Goal: Information Seeking & Learning: Find specific page/section

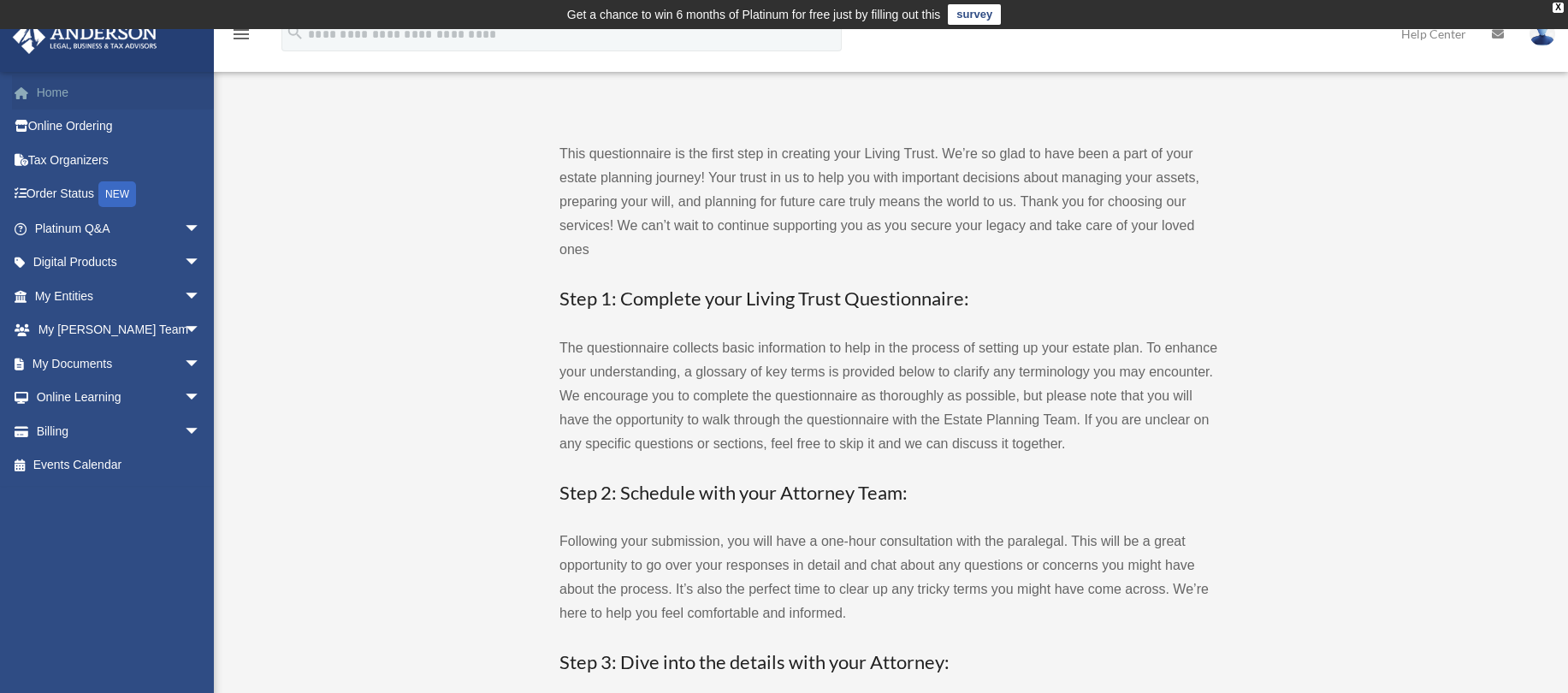
click at [54, 96] on link "Home" at bounding box center [118, 92] width 214 height 34
click at [184, 256] on span "arrow_drop_down" at bounding box center [201, 263] width 34 height 35
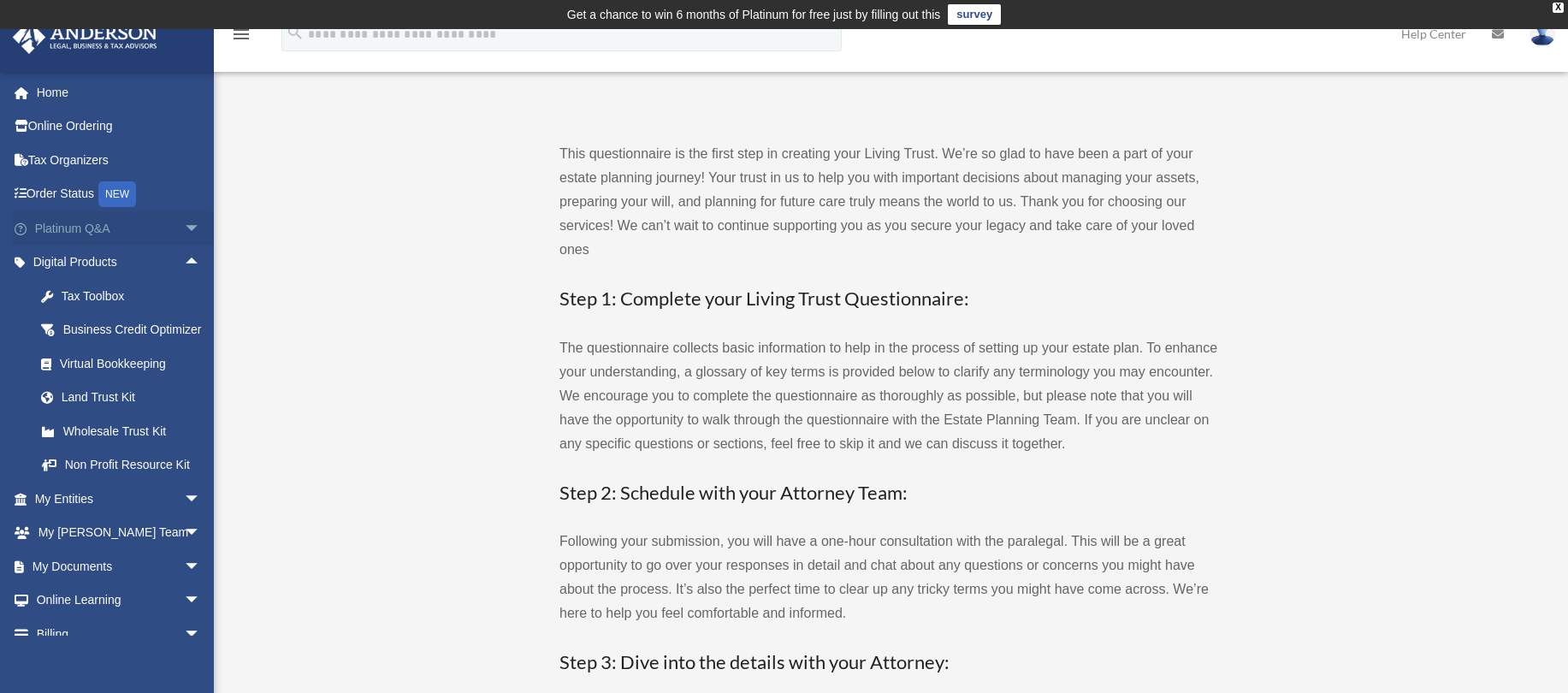
click at [184, 229] on span "arrow_drop_down" at bounding box center [201, 229] width 34 height 35
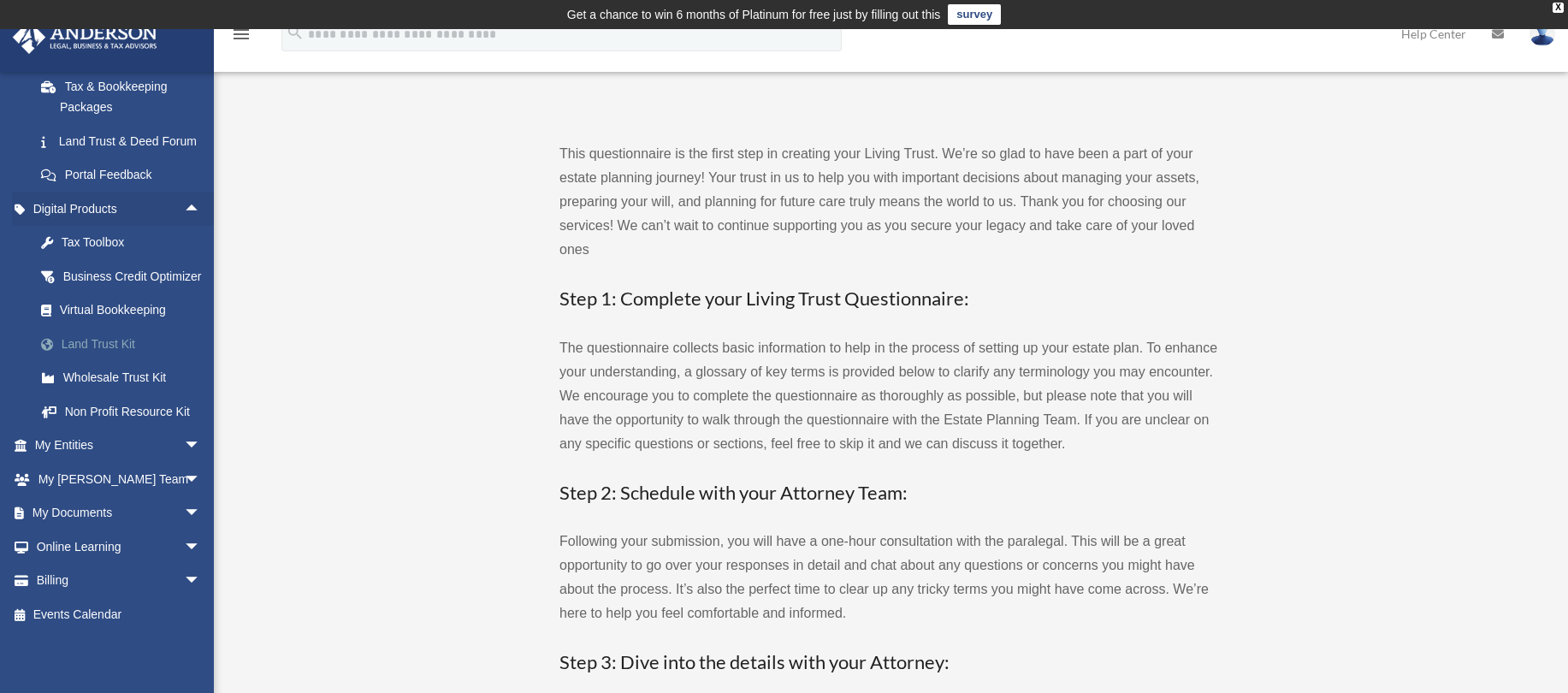
scroll to position [441, 0]
click at [184, 444] on span "arrow_drop_down" at bounding box center [201, 446] width 34 height 35
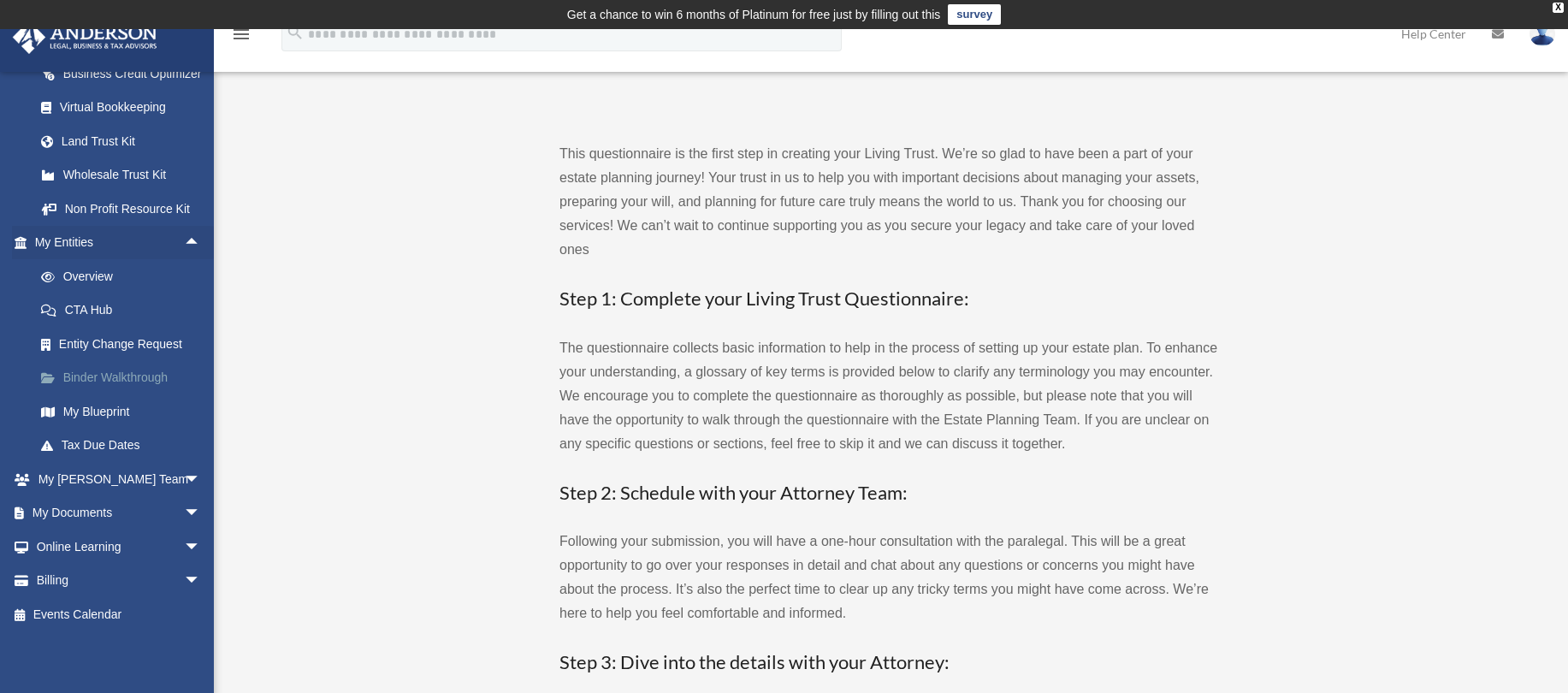
scroll to position [171, 0]
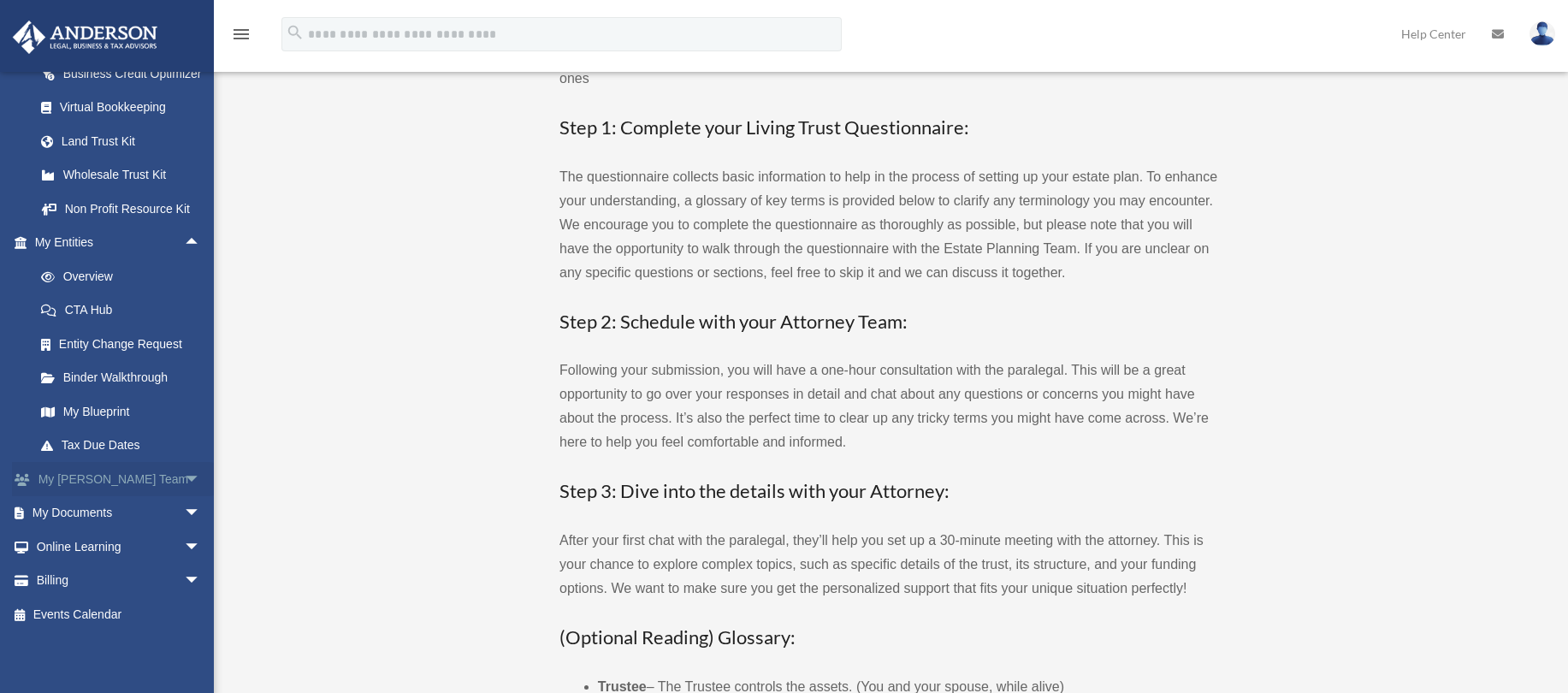
click at [184, 485] on span "arrow_drop_down" at bounding box center [201, 480] width 34 height 35
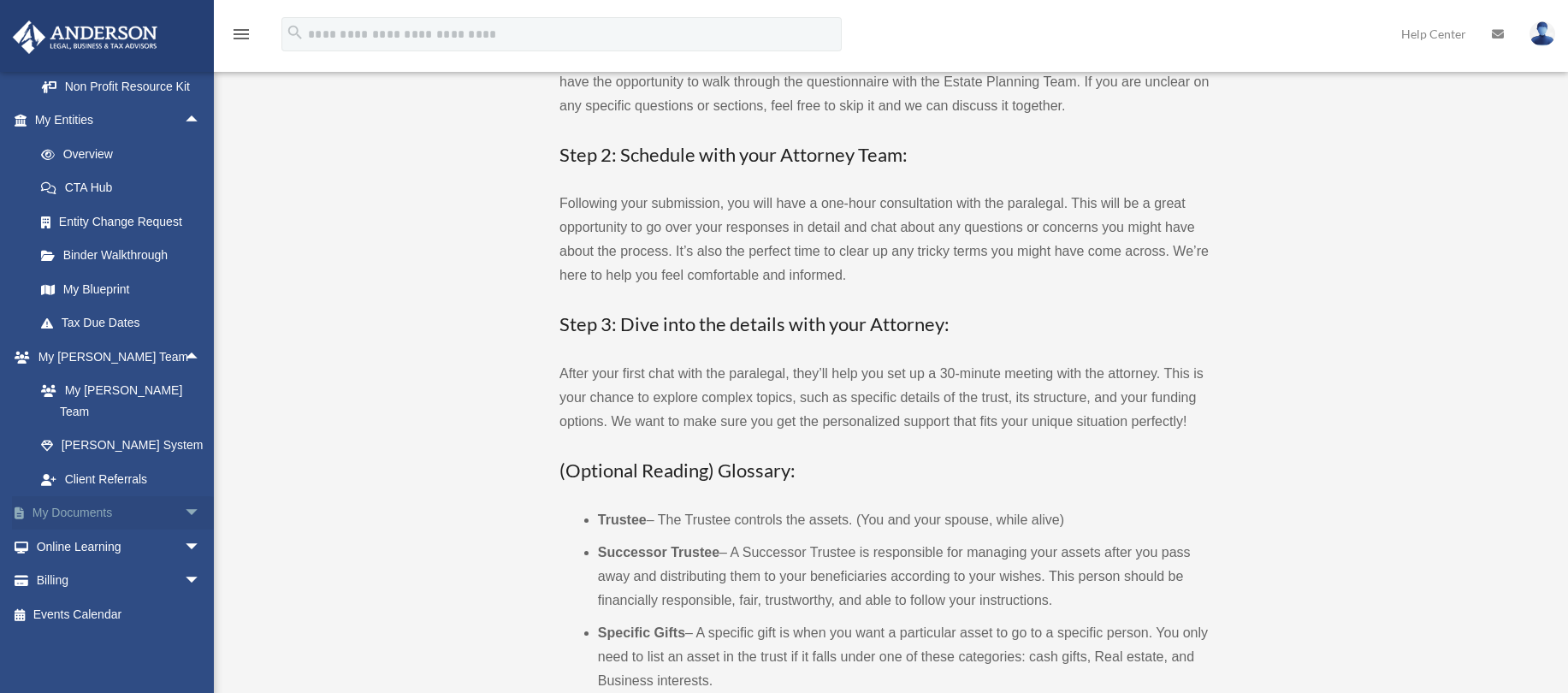
scroll to position [342, 0]
click at [184, 513] on span "arrow_drop_down" at bounding box center [201, 514] width 34 height 35
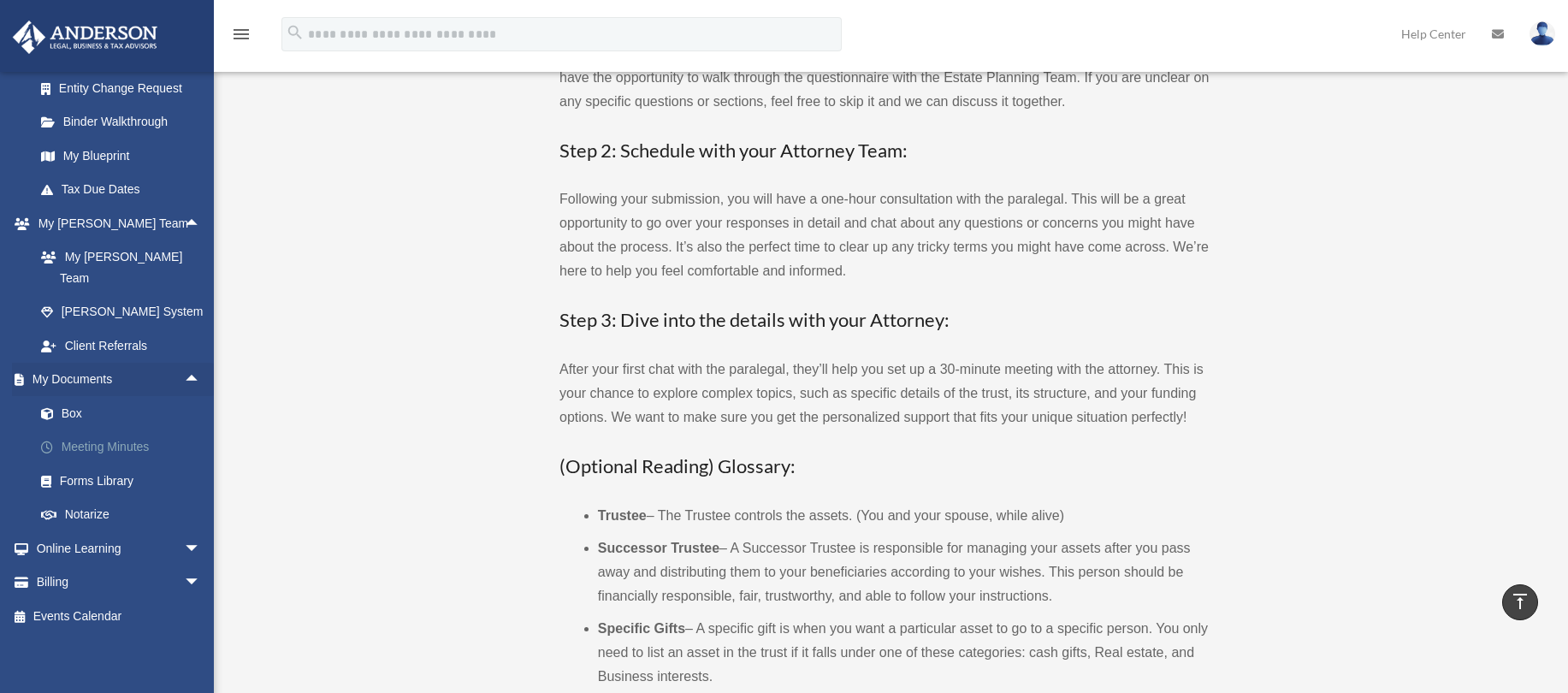
scroll to position [880, 0]
click at [184, 551] on span "arrow_drop_down" at bounding box center [201, 547] width 34 height 35
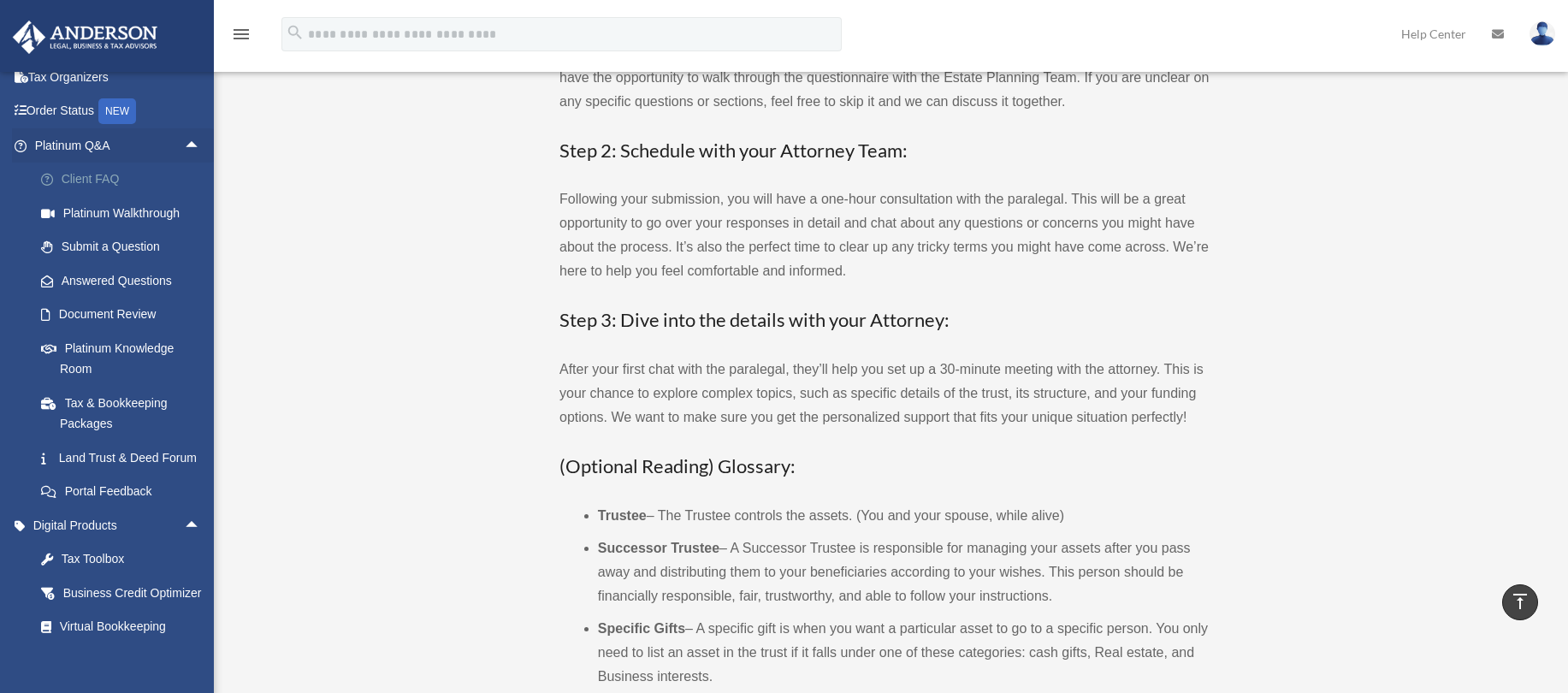
scroll to position [0, 0]
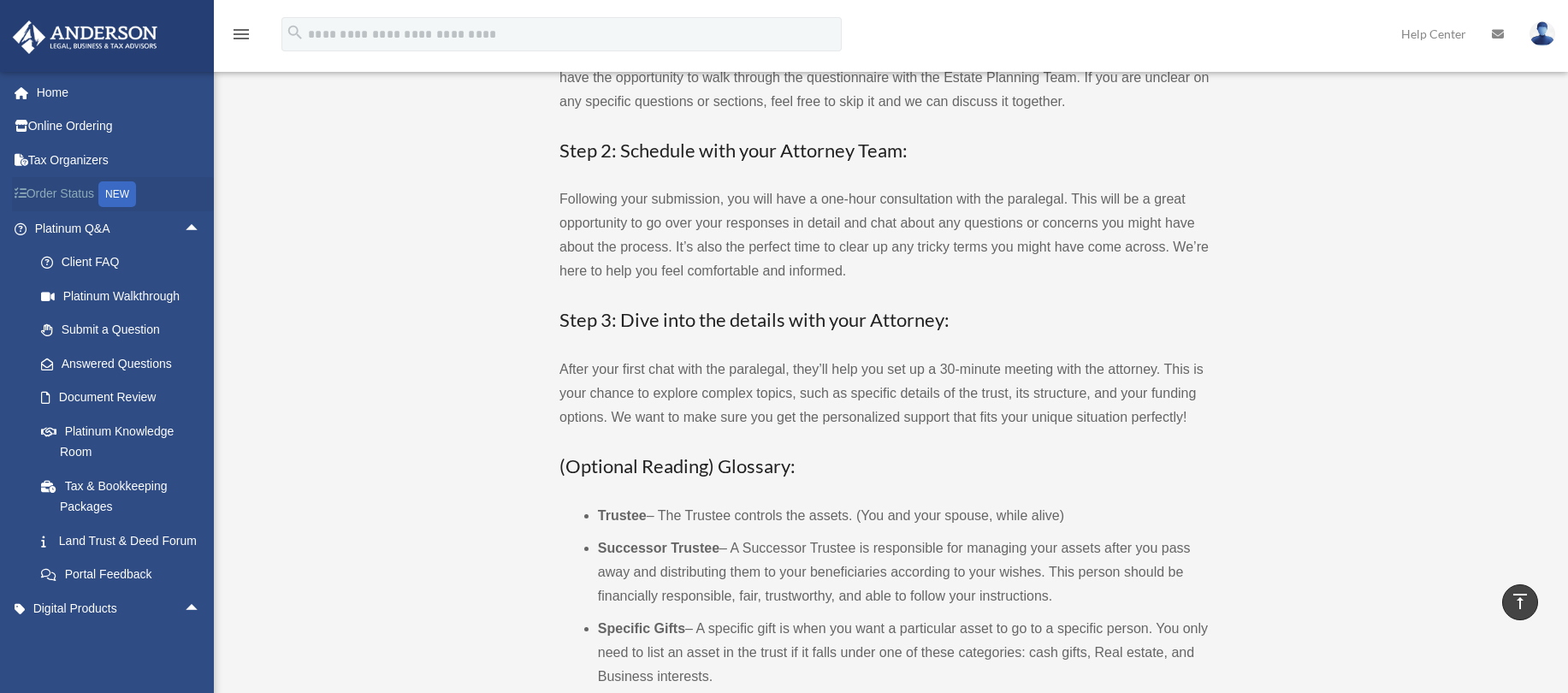
click at [62, 193] on link "Order Status NEW" at bounding box center [118, 195] width 214 height 35
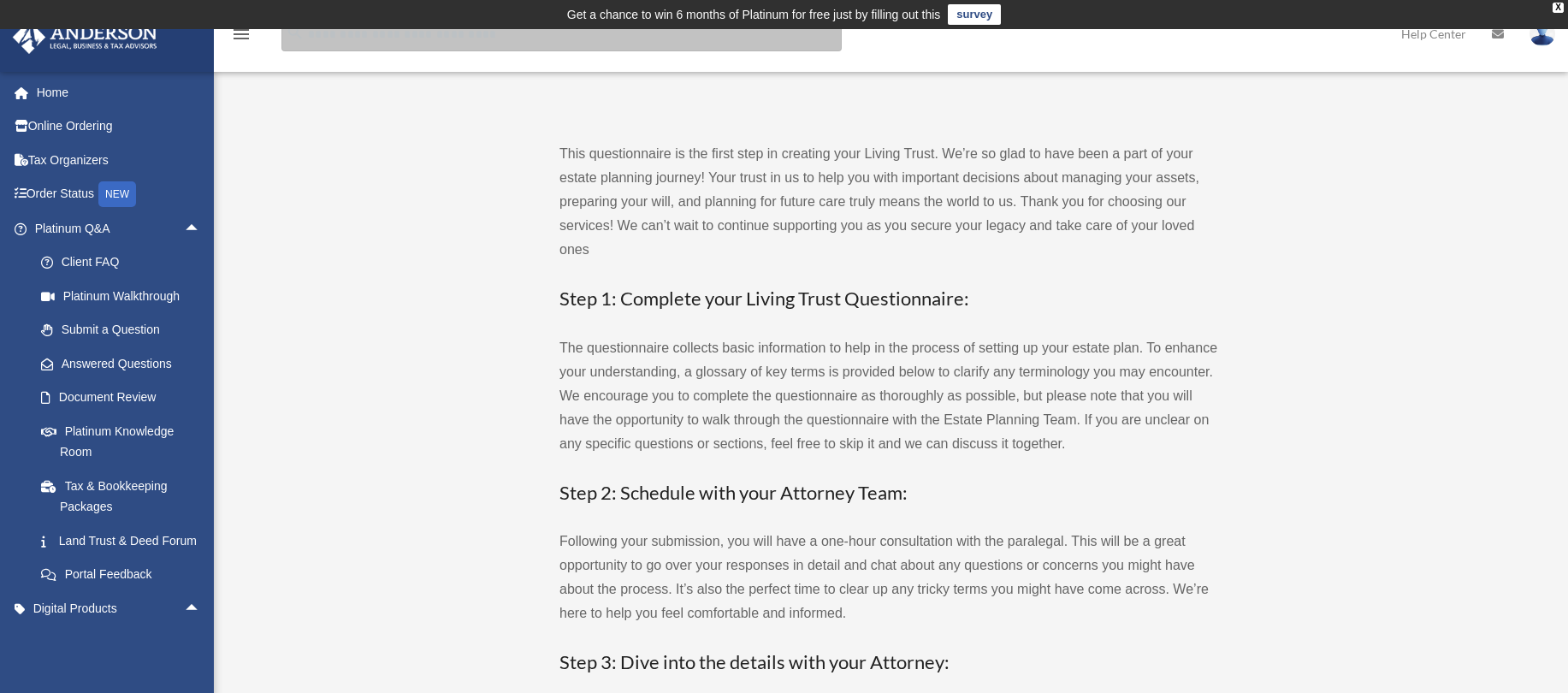
click at [387, 36] on input "search" at bounding box center [561, 34] width 560 height 34
type input "**********"
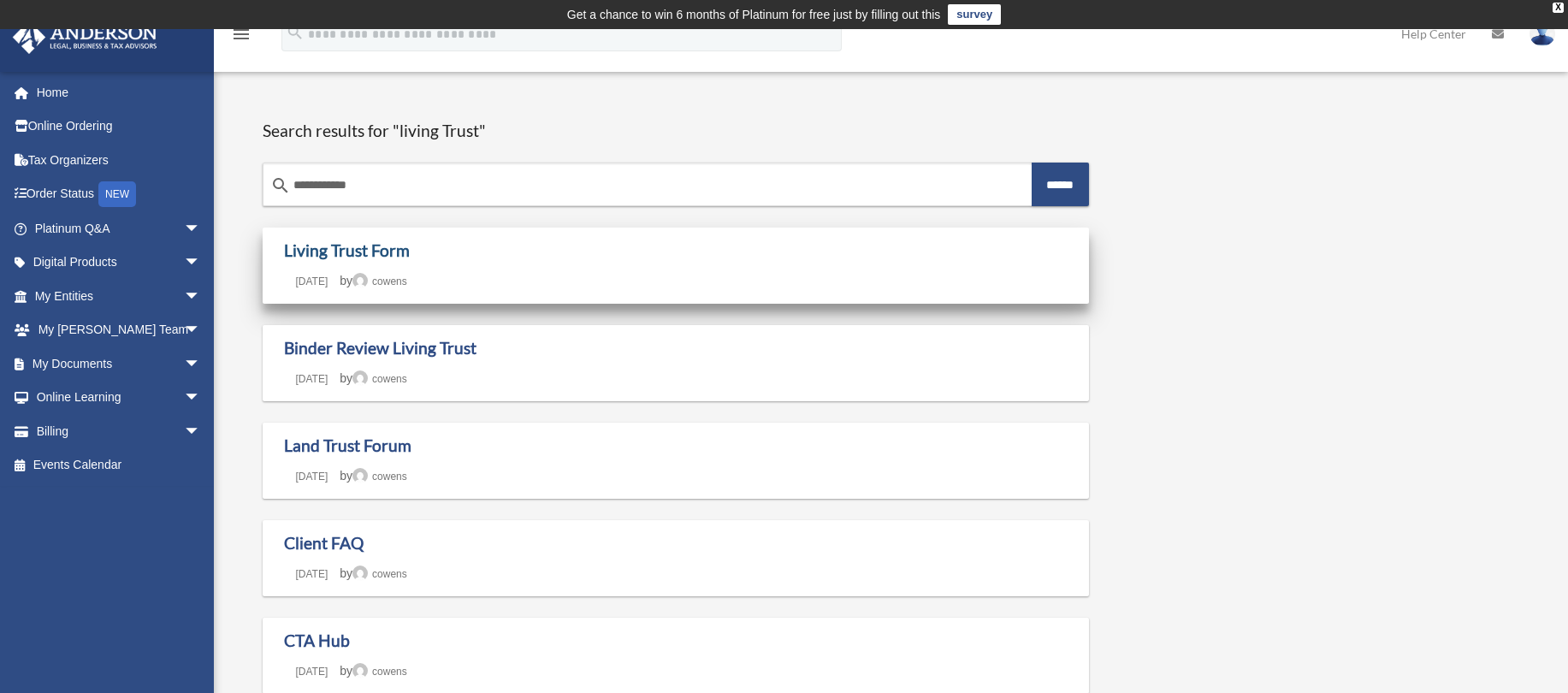
drag, startPoint x: 319, startPoint y: 244, endPoint x: 364, endPoint y: 246, distance: 45.0
click at [319, 244] on link "Living Trust Form" at bounding box center [347, 250] width 126 height 19
click at [318, 245] on link "Living Trust Form" at bounding box center [347, 250] width 126 height 19
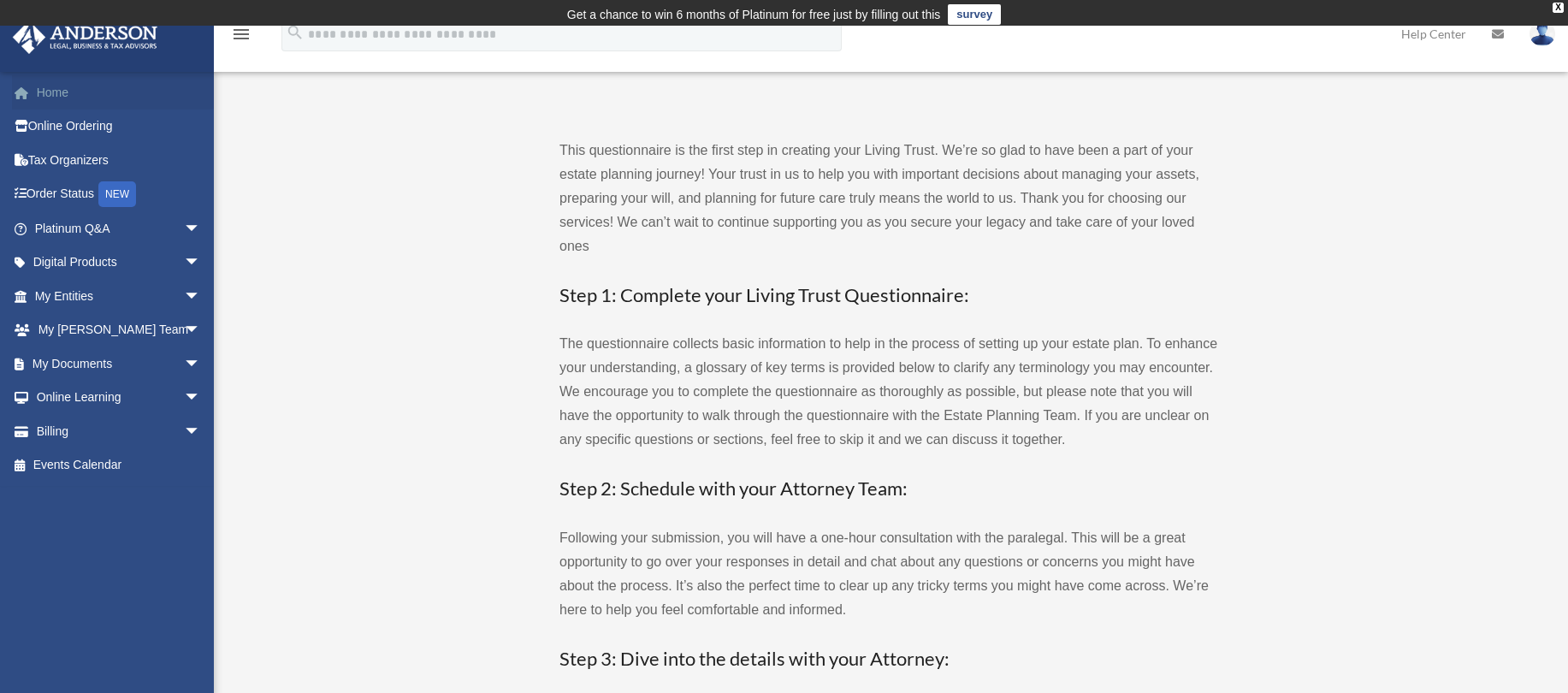
click at [52, 91] on link "Home" at bounding box center [118, 92] width 214 height 34
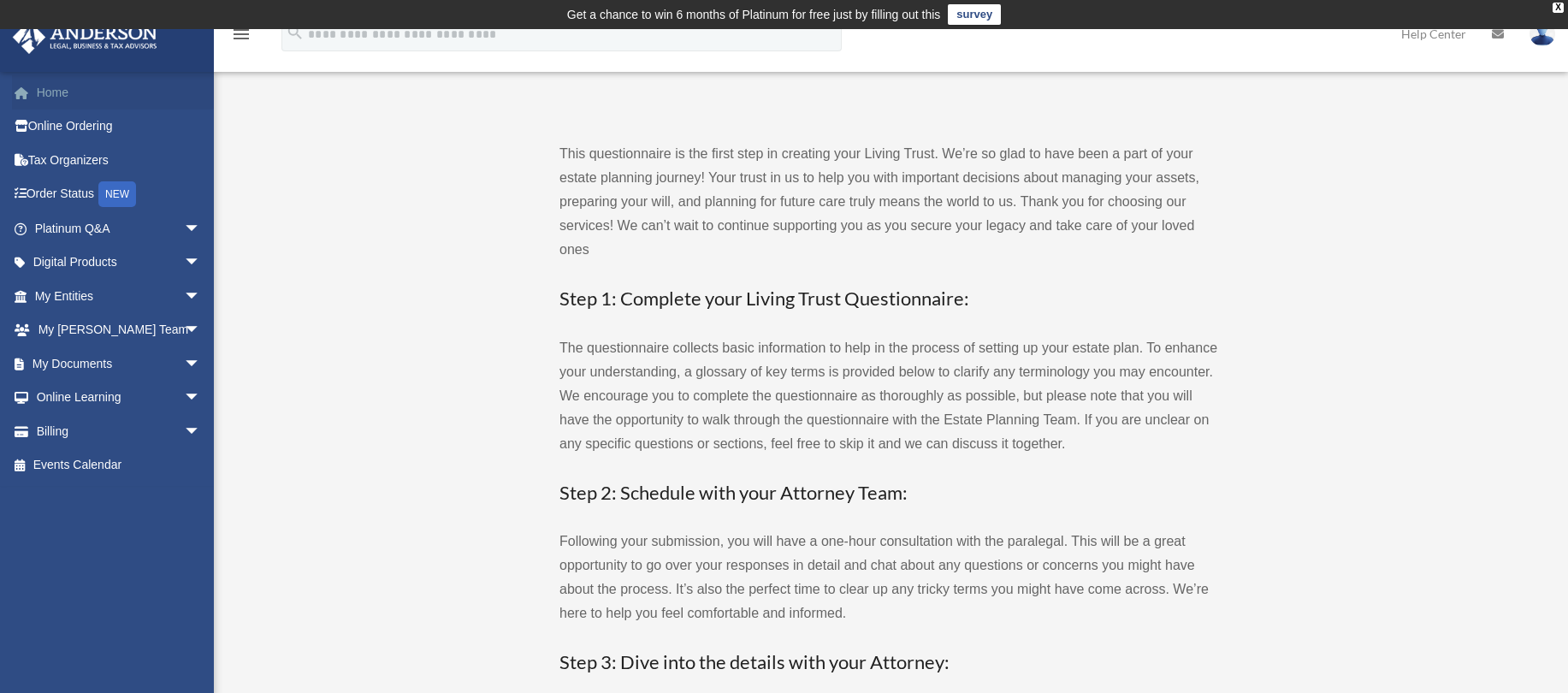
click at [53, 93] on link "Home" at bounding box center [118, 92] width 214 height 34
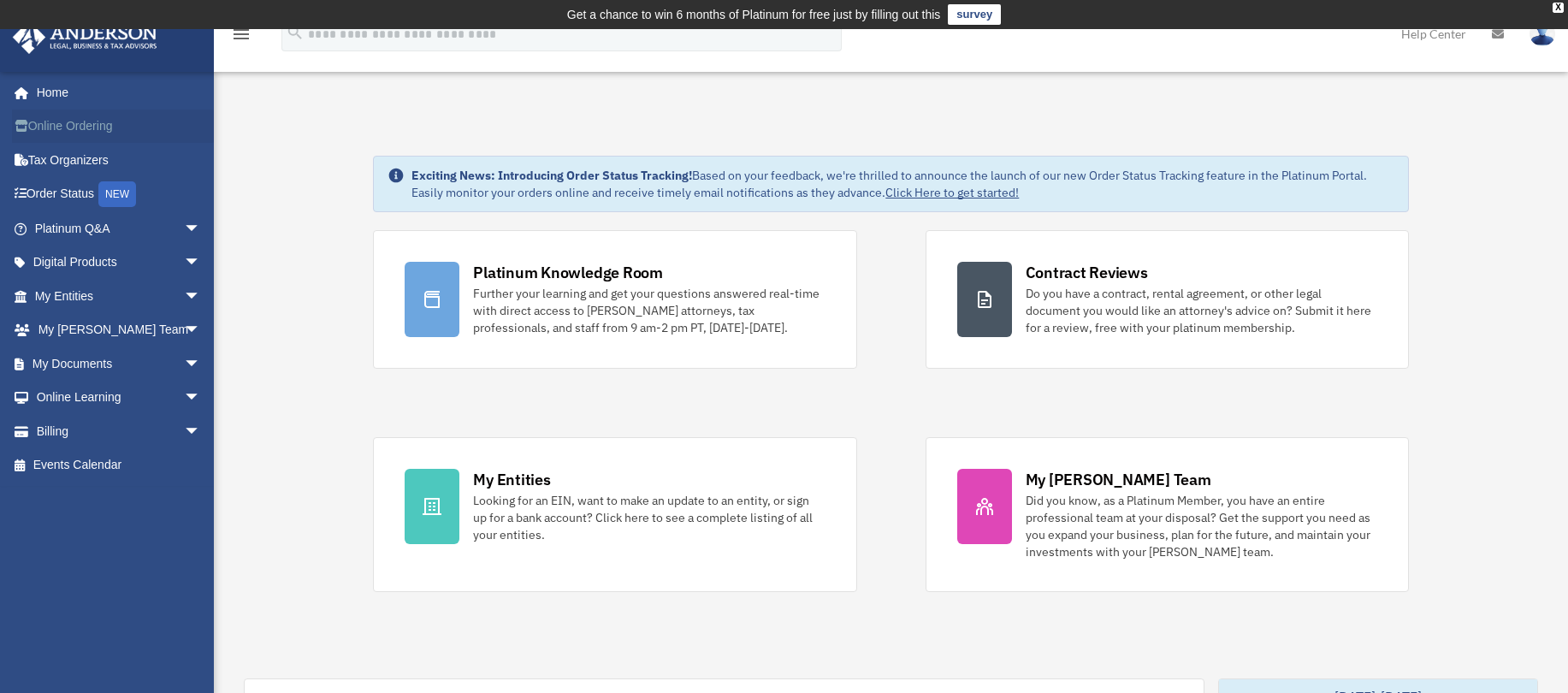
click at [83, 120] on link "Online Ordering" at bounding box center [118, 126] width 214 height 34
click at [55, 236] on link "Platinum Q&A arrow_drop_down" at bounding box center [118, 228] width 214 height 34
click at [184, 228] on span "arrow_drop_down" at bounding box center [201, 229] width 34 height 35
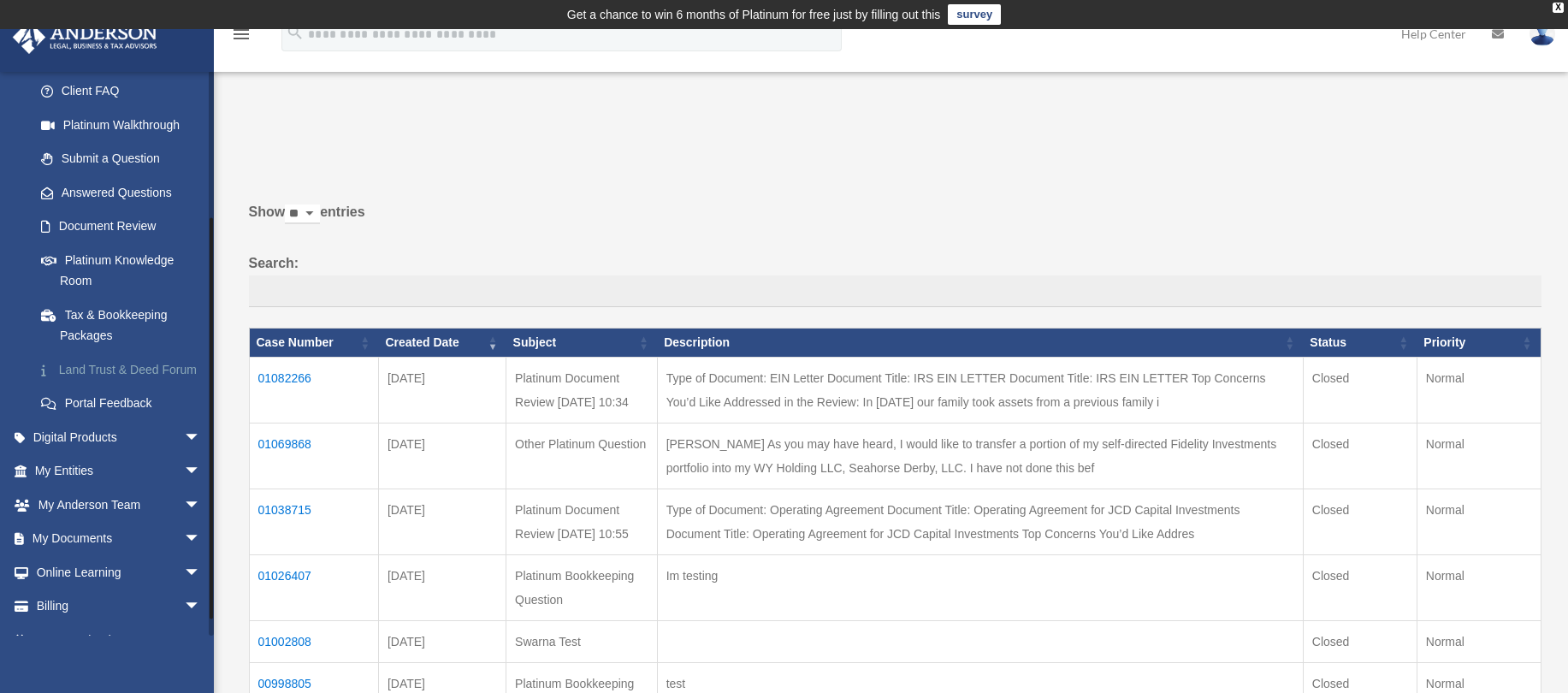
scroll to position [217, 0]
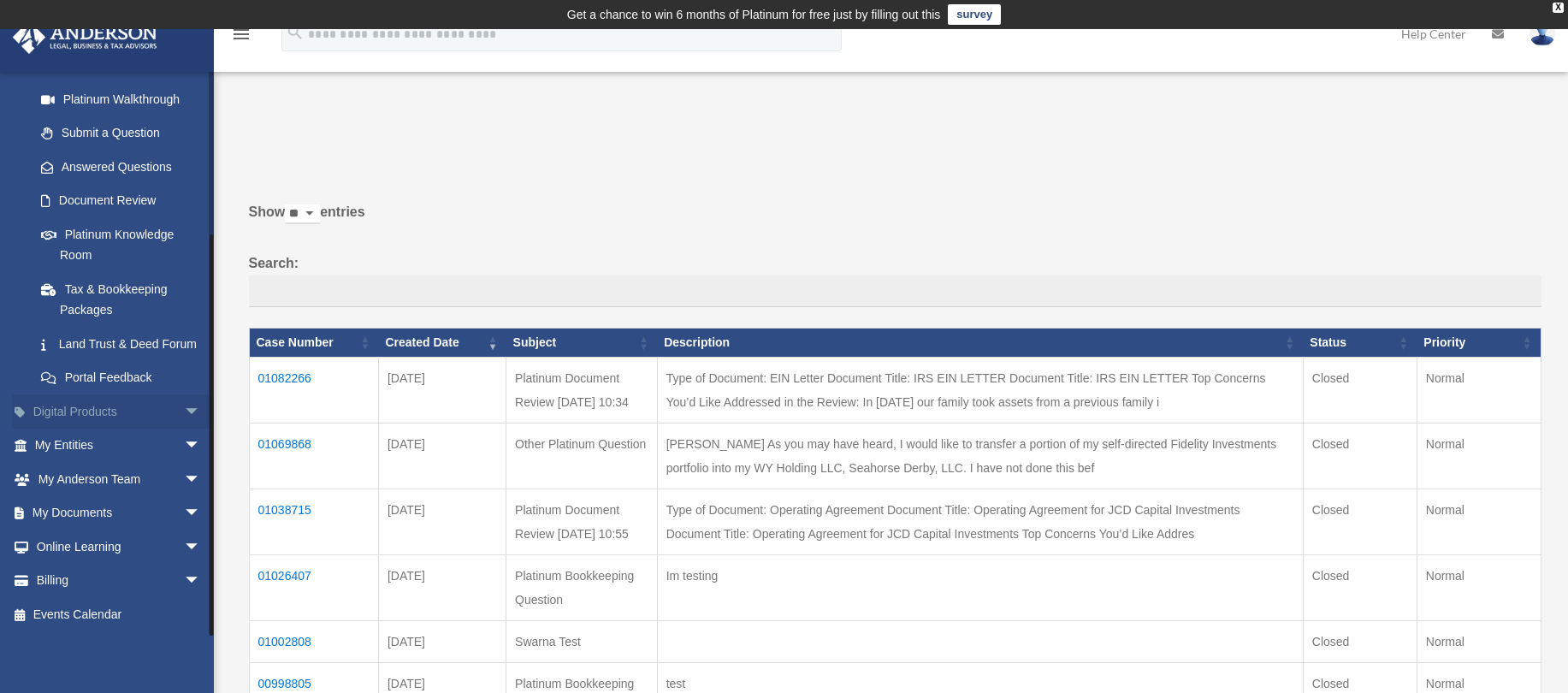
click at [184, 417] on span "arrow_drop_down" at bounding box center [201, 412] width 34 height 35
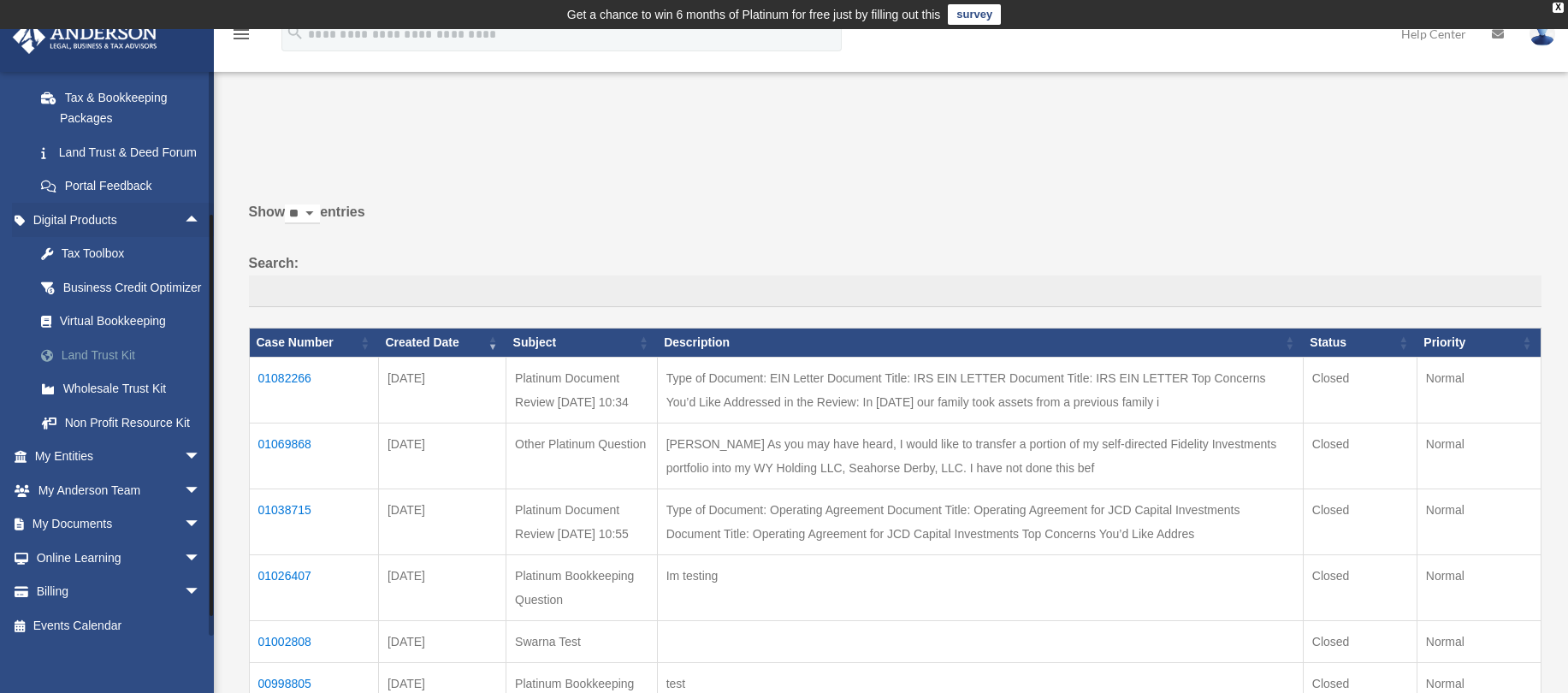
scroll to position [441, 0]
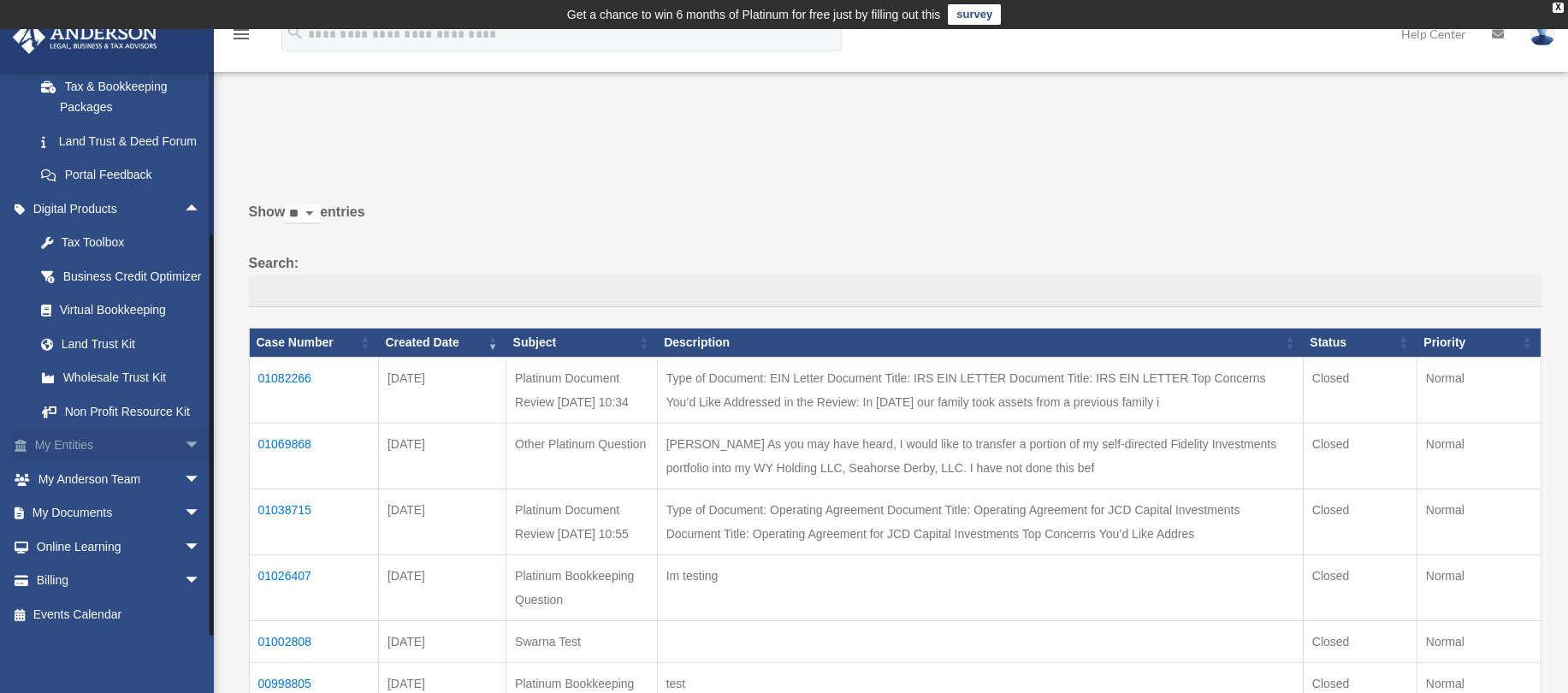
click at [185, 447] on span "arrow_drop_down" at bounding box center [201, 446] width 34 height 35
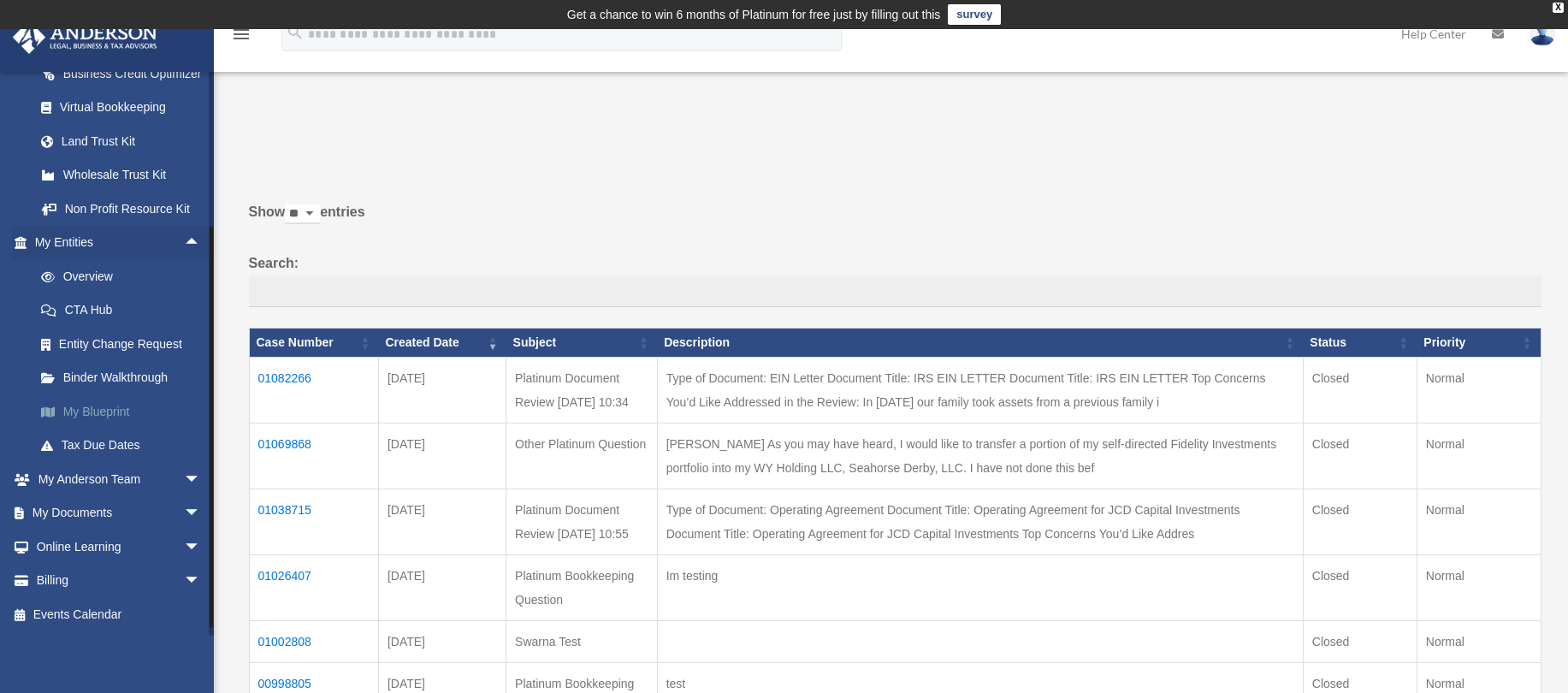
scroll to position [644, 0]
click at [184, 474] on span "arrow_drop_down" at bounding box center [201, 480] width 34 height 35
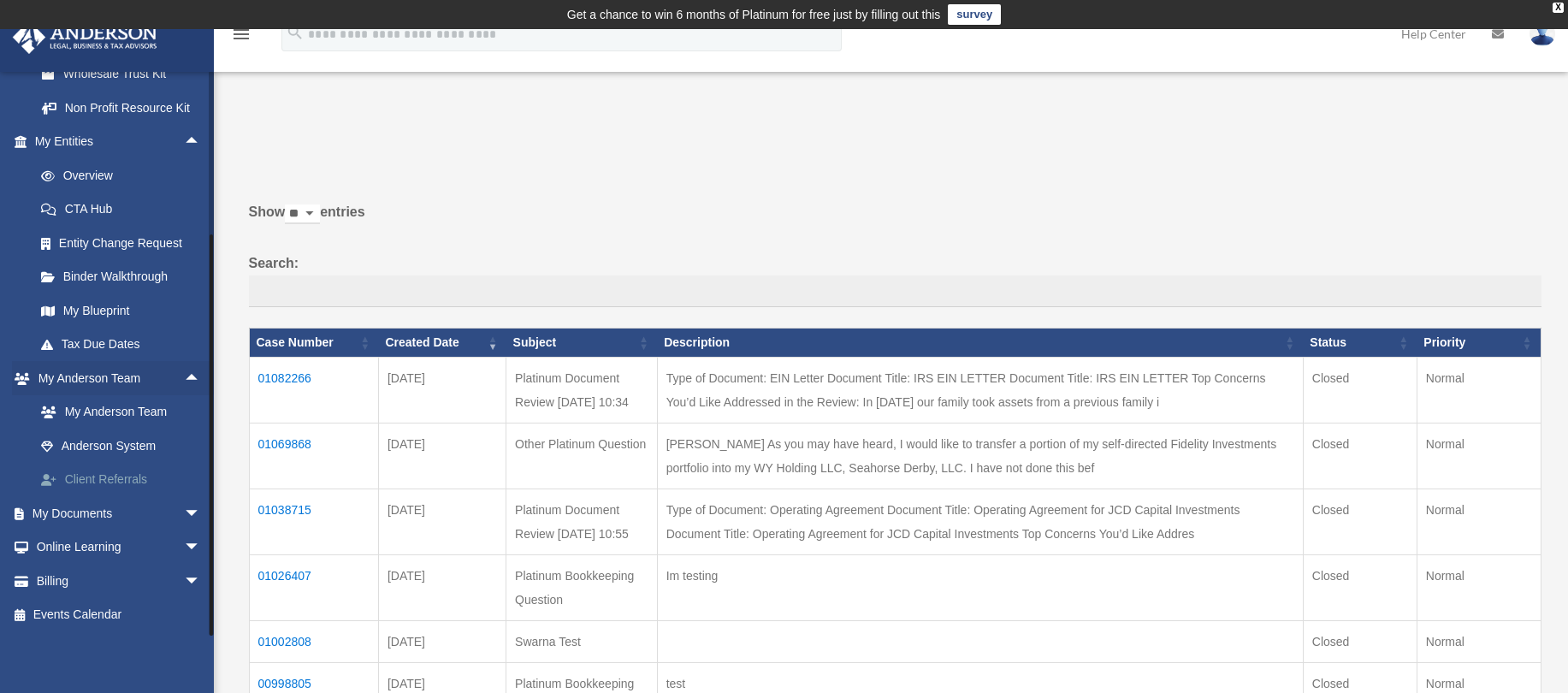
scroll to position [745, 0]
click at [184, 517] on span "arrow_drop_down" at bounding box center [201, 514] width 34 height 35
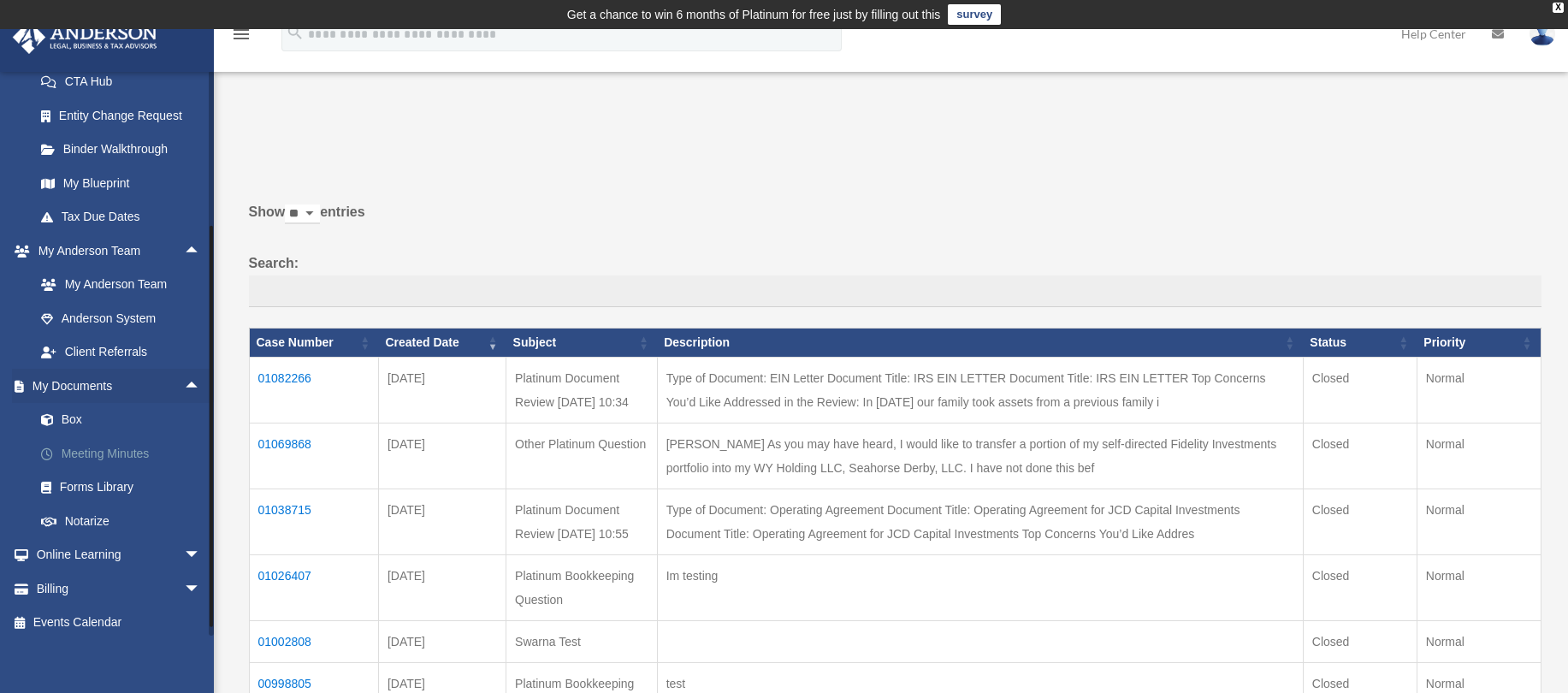
scroll to position [880, 0]
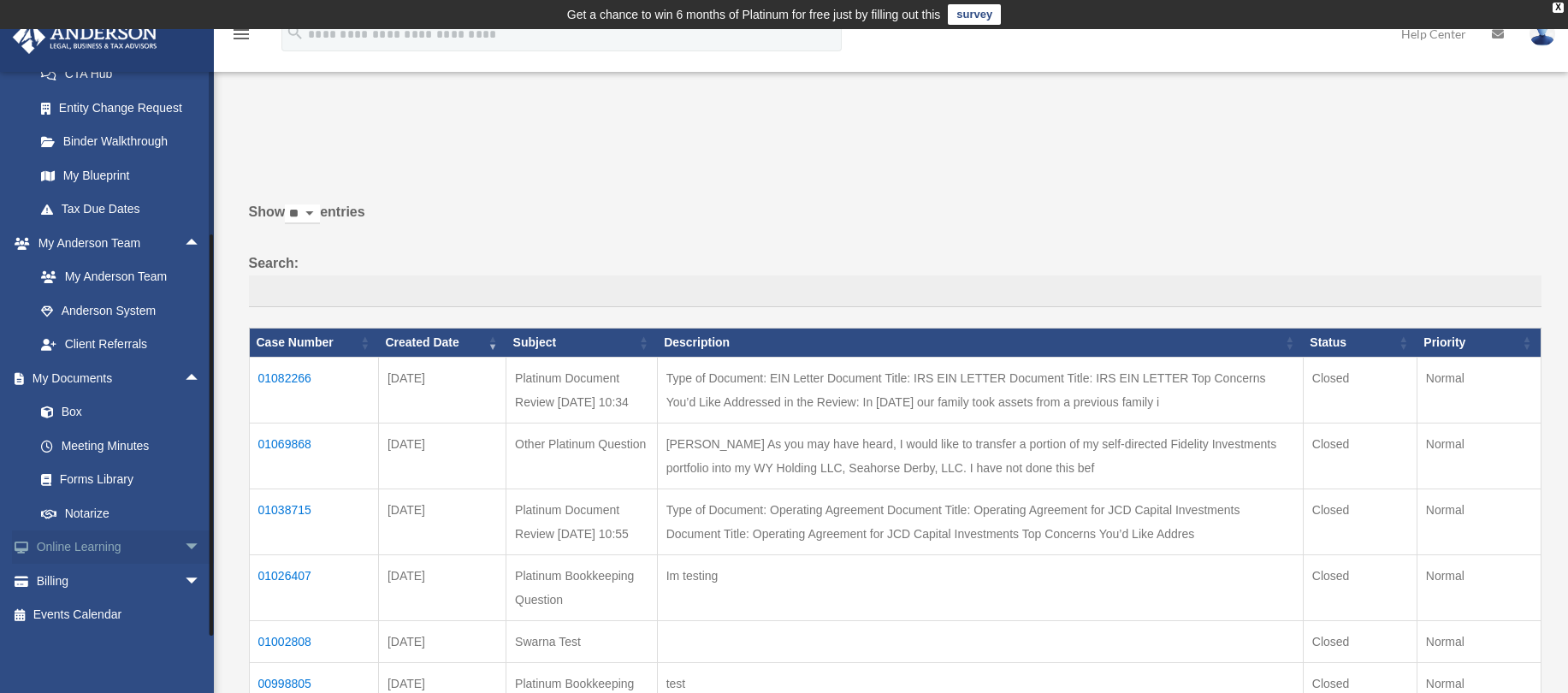
click at [184, 549] on span "arrow_drop_down" at bounding box center [201, 548] width 34 height 35
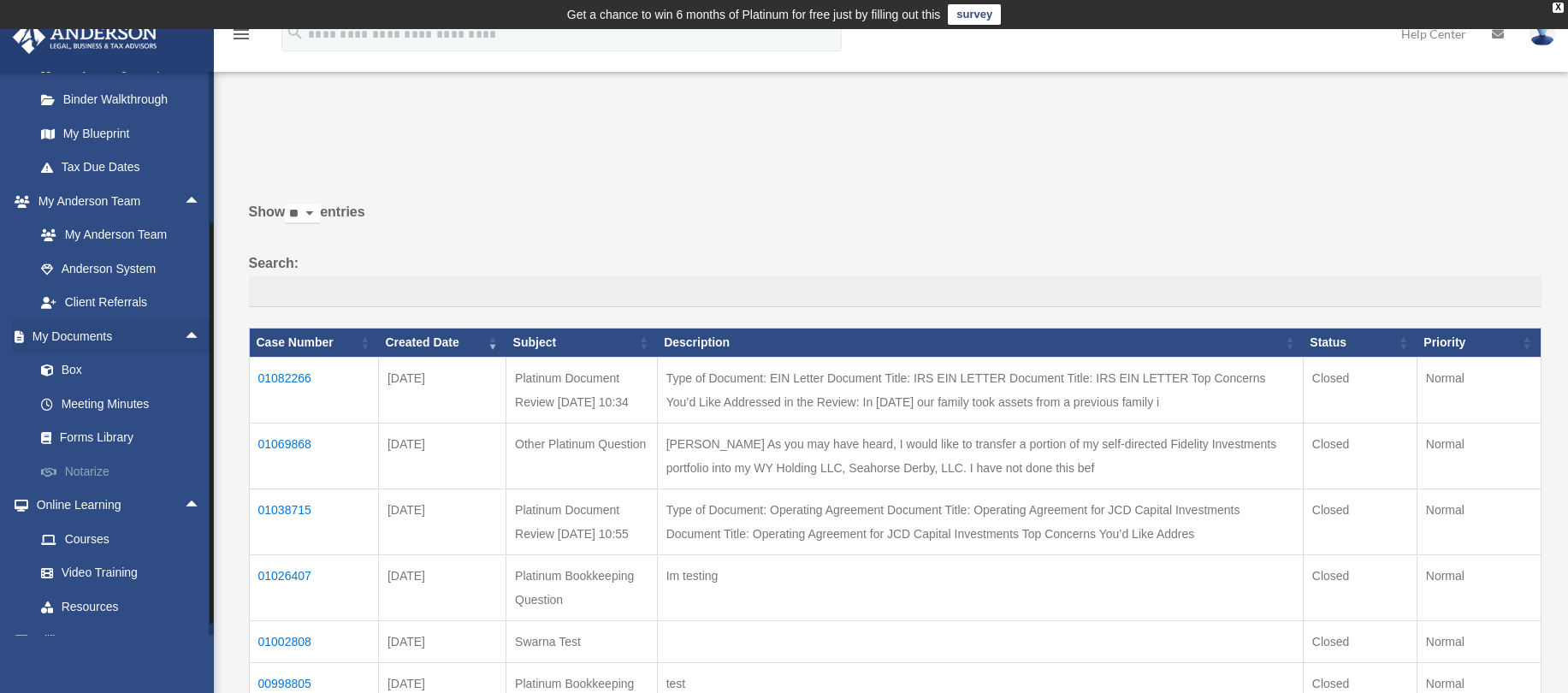
scroll to position [982, 0]
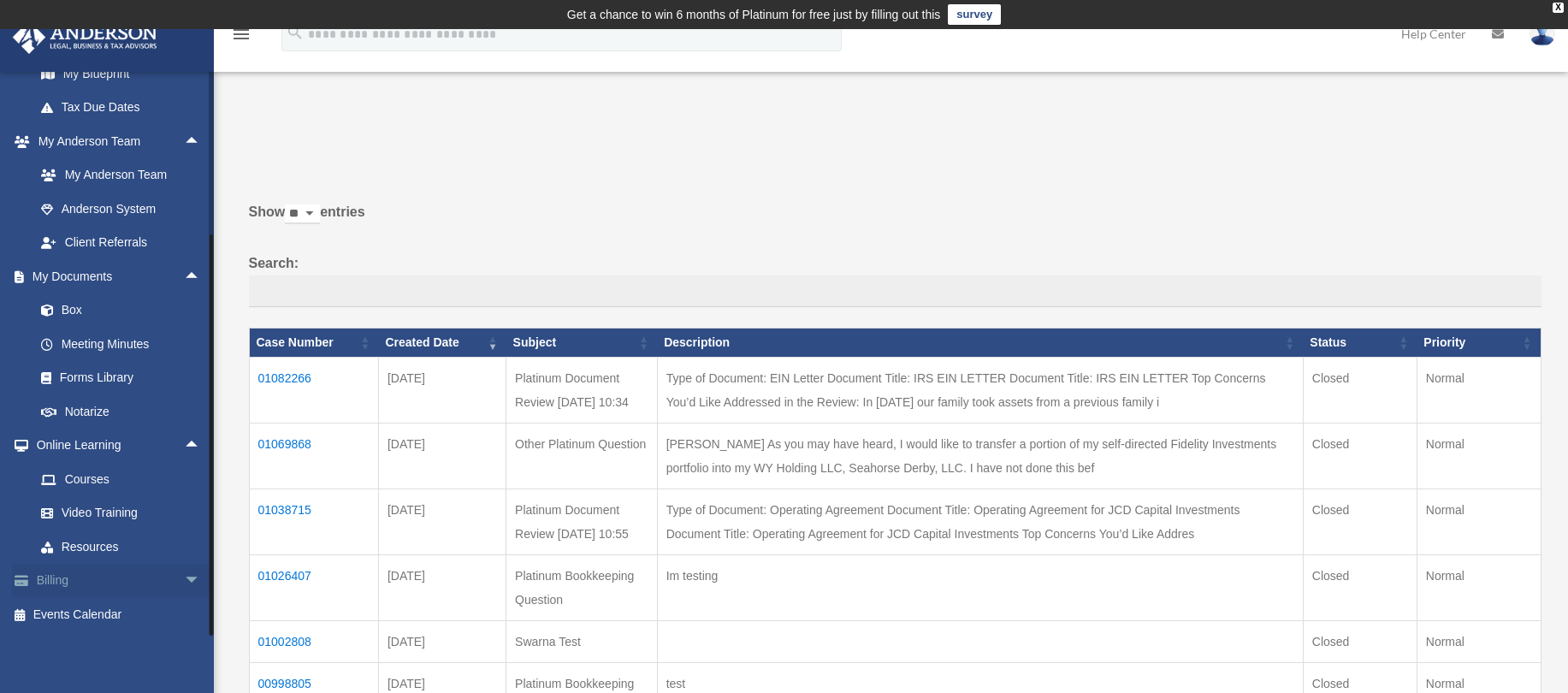
click at [184, 574] on span "arrow_drop_down" at bounding box center [201, 582] width 34 height 35
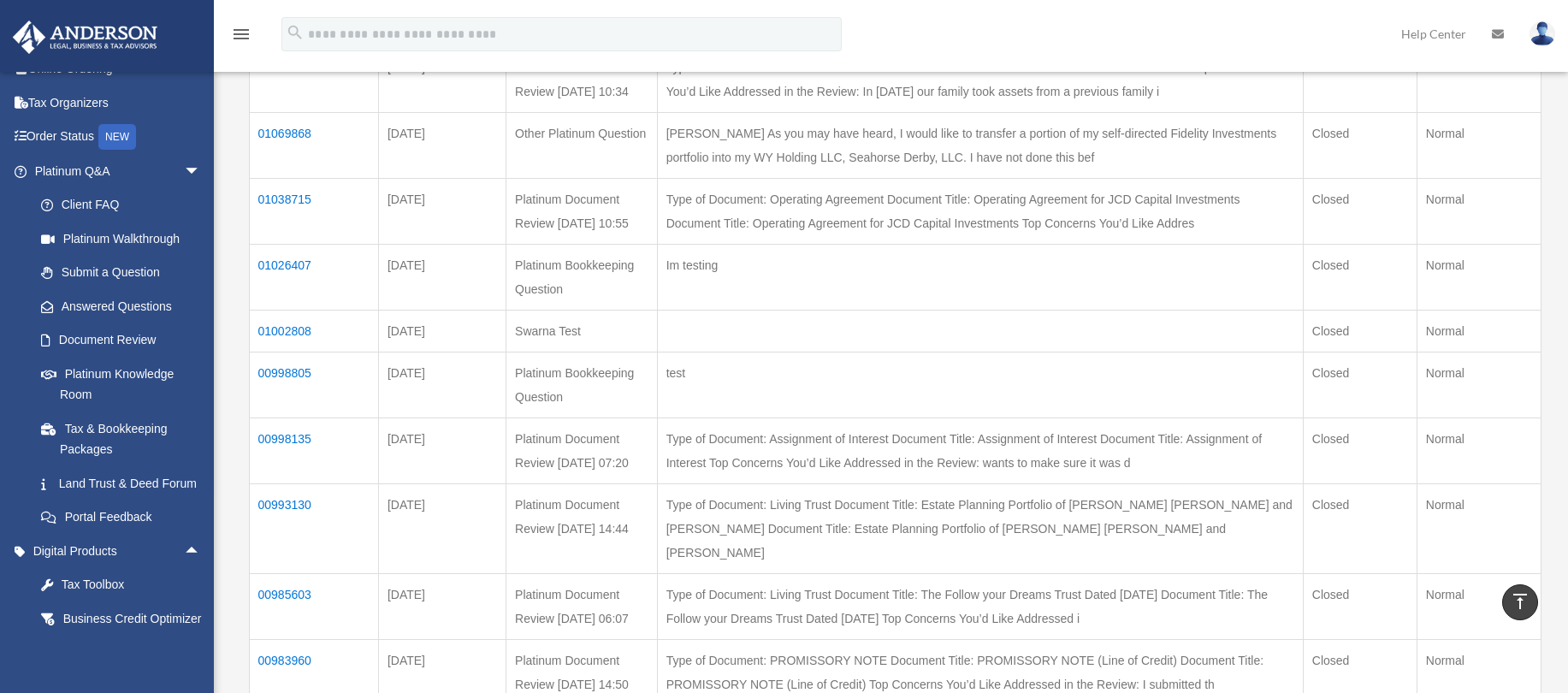
scroll to position [0, 0]
